Goal: Connect with others: Connect with others

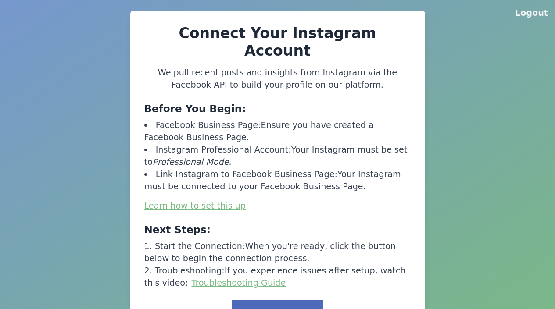
click at [280, 300] on button "Link to Facebook" at bounding box center [277, 313] width 91 height 27
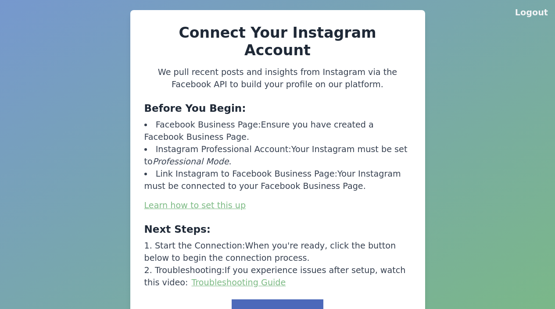
click at [280, 300] on button "Link to Facebook" at bounding box center [277, 313] width 91 height 27
